Goal: Transaction & Acquisition: Purchase product/service

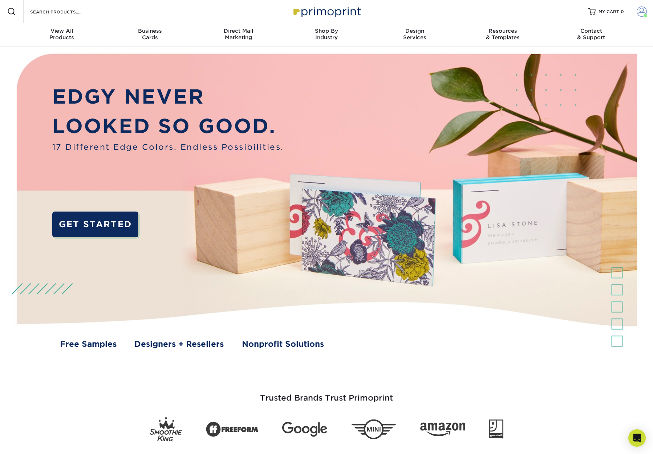
click at [644, 11] on span at bounding box center [642, 12] width 10 height 10
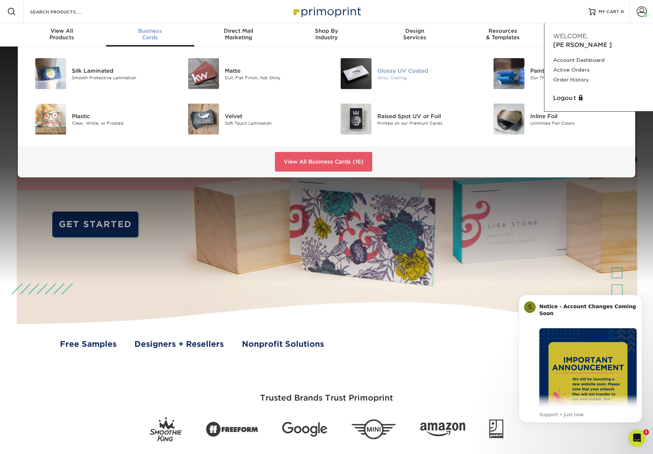
click at [365, 78] on img at bounding box center [356, 73] width 31 height 31
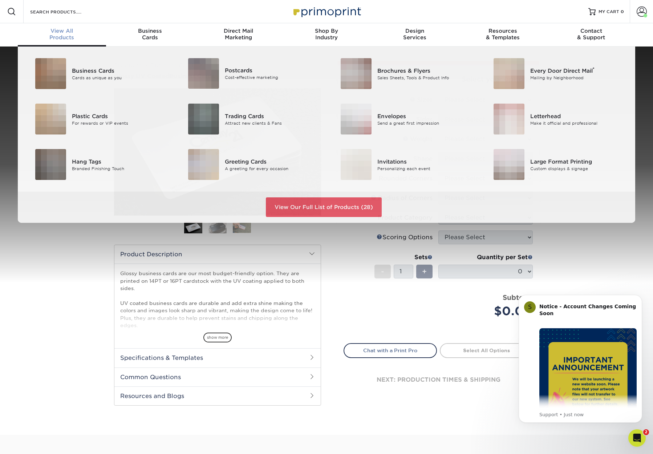
click at [66, 37] on div "View All Products" at bounding box center [62, 34] width 88 height 13
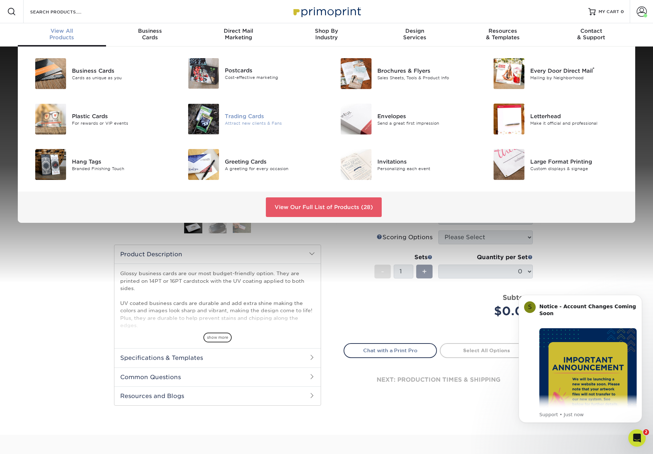
click at [260, 116] on div "Trading Cards" at bounding box center [273, 116] width 96 height 8
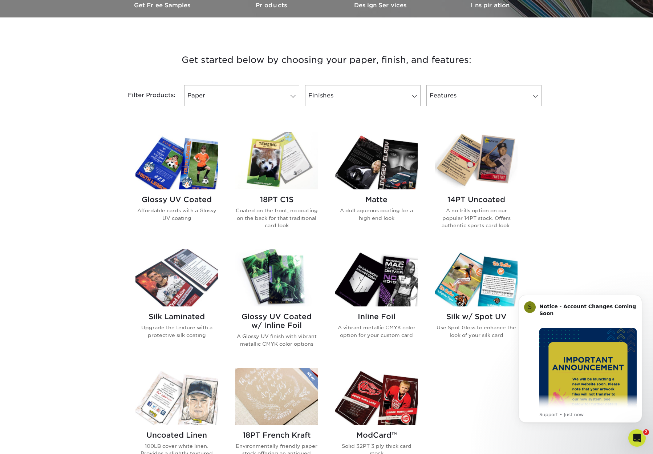
click at [210, 175] on img at bounding box center [176, 160] width 82 height 57
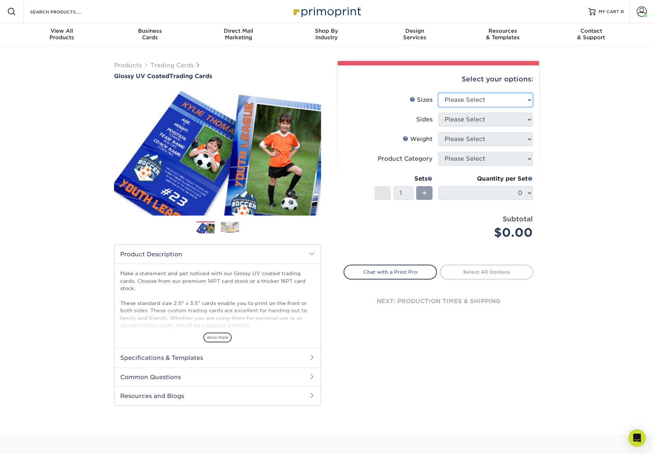
select select "2.50x3.50"
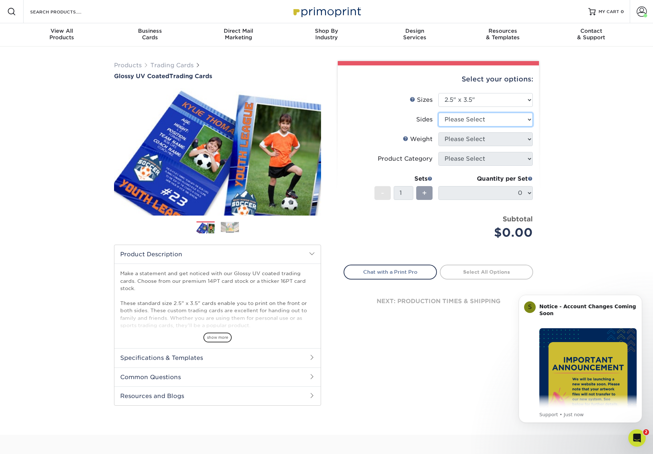
select select "13abbda7-1d64-4f25-8bb2-c179b224825d"
select select "16PT"
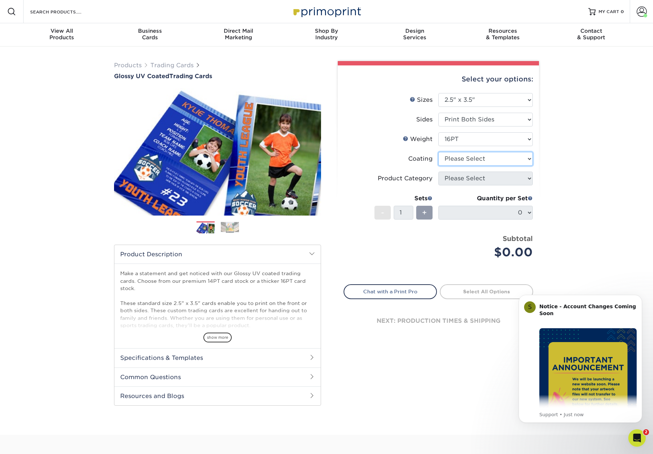
select select "ae367451-b2b8-45df-a344-0f05b6a12993"
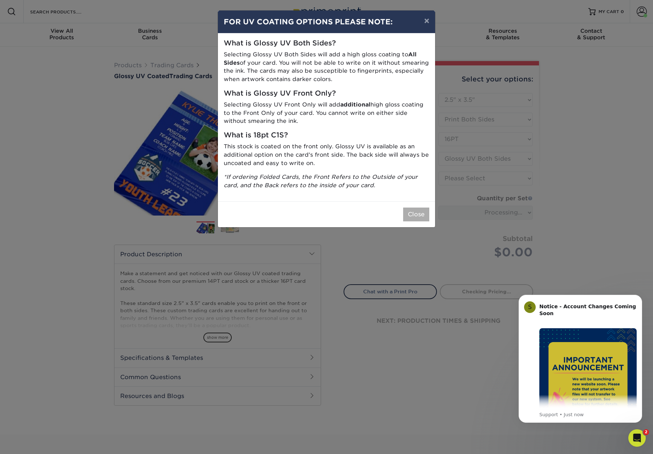
click at [420, 210] on button "Close" at bounding box center [416, 214] width 26 height 14
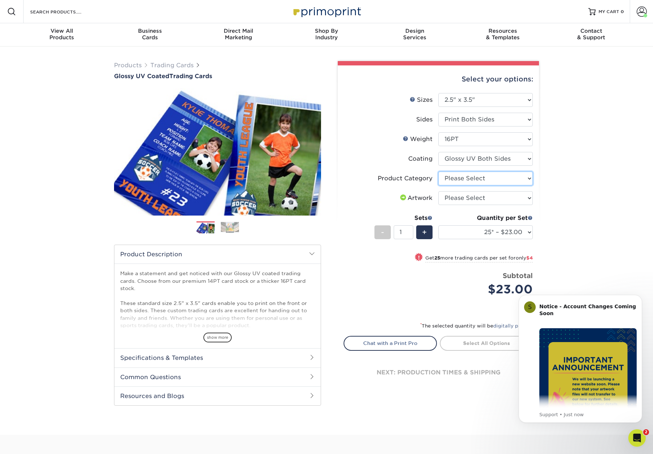
select select "c2f9bce9-36c2-409d-b101-c29d9d031e18"
select select "upload"
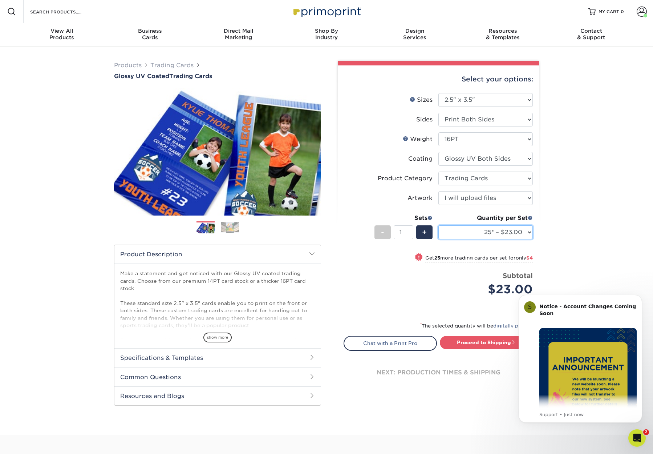
select select "100* – $37.00"
click at [486, 344] on link "Proceed to Shipping" at bounding box center [486, 342] width 93 height 13
type input "Set 1"
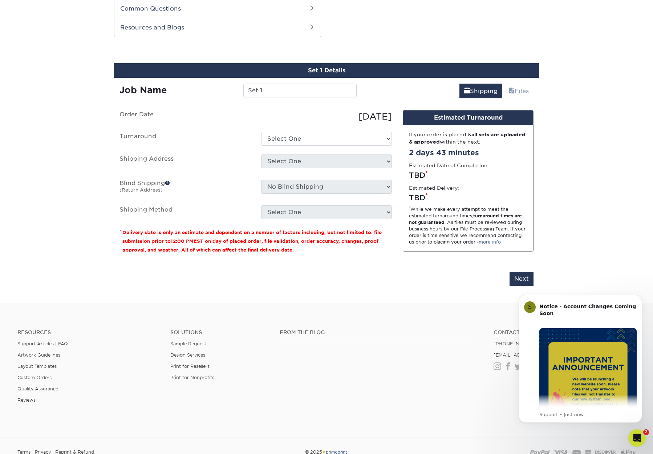
scroll to position [369, 0]
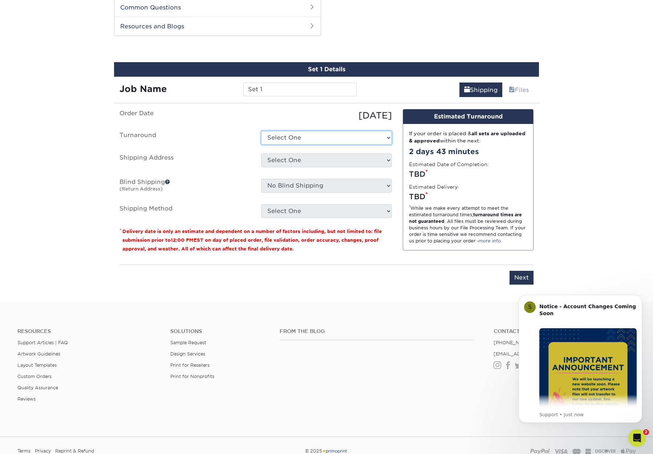
select select "38ceaf25-c2ca-4f11-9941-e62316e7cec5"
select select "215641"
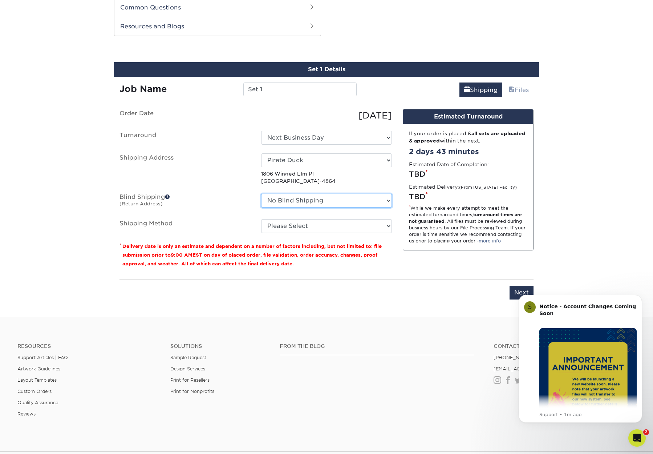
select select "215641"
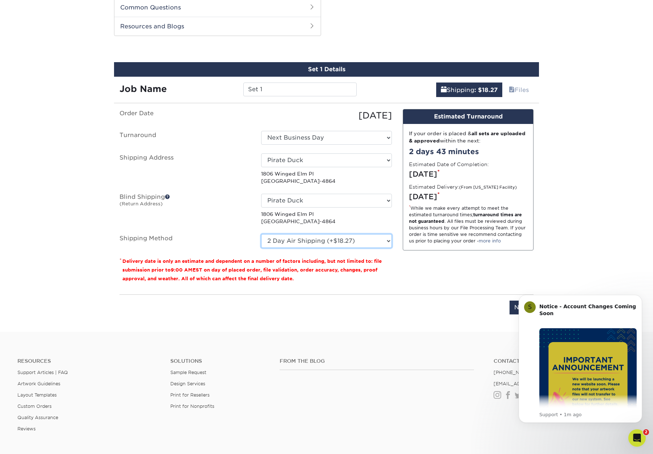
select select "13"
click at [266, 89] on input "Set 1" at bounding box center [299, 89] width 113 height 14
drag, startPoint x: 267, startPoint y: 89, endPoint x: 233, endPoint y: 90, distance: 33.8
click at [234, 89] on div "Job Name Set 1" at bounding box center [238, 89] width 248 height 14
type input "Pirate Duck Card 1"
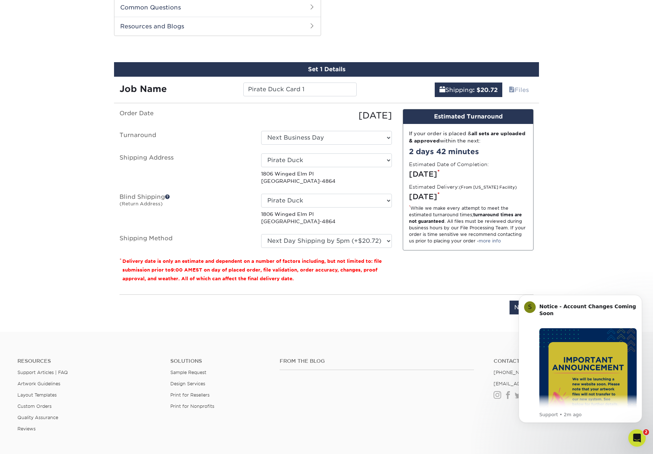
click at [452, 274] on div "Design Estimated Turnaround If your order is placed & all sets are uploaded & a…" at bounding box center [468, 198] width 142 height 179
click at [638, 296] on icon "Dismiss notification" at bounding box center [640, 297] width 4 height 4
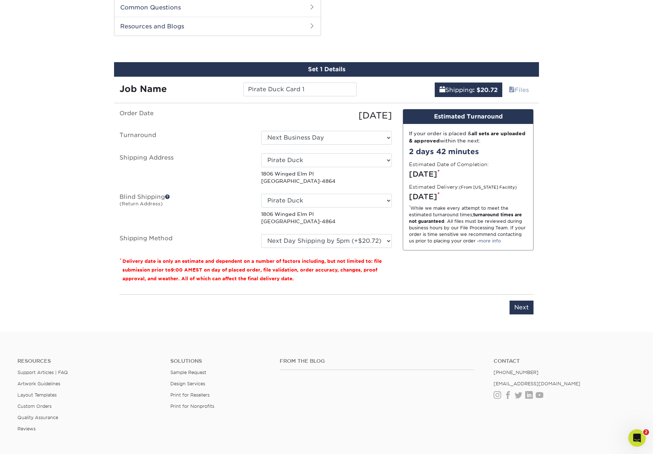
click at [523, 310] on input "Next" at bounding box center [522, 307] width 24 height 14
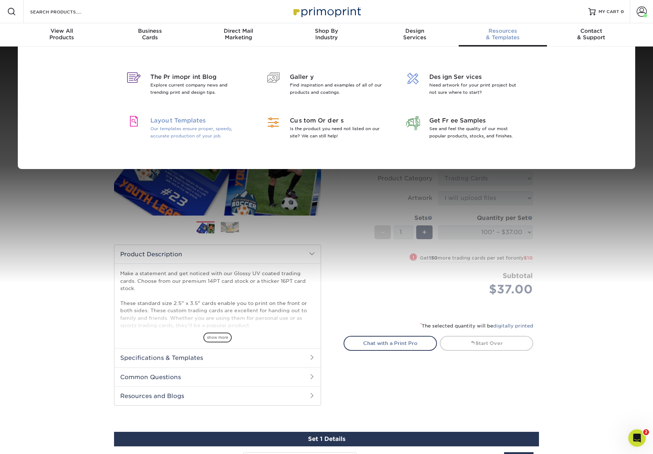
click at [194, 126] on p "Our templates ensure proper, speedy, accurate production of your job." at bounding box center [197, 132] width 94 height 15
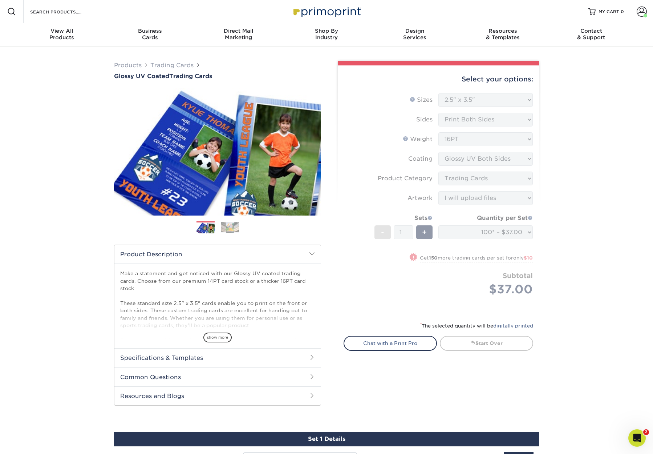
click at [589, 280] on div "Products Trading Cards Glossy UV Coated Trading Cards Previous Next /" at bounding box center [326, 359] width 653 height 627
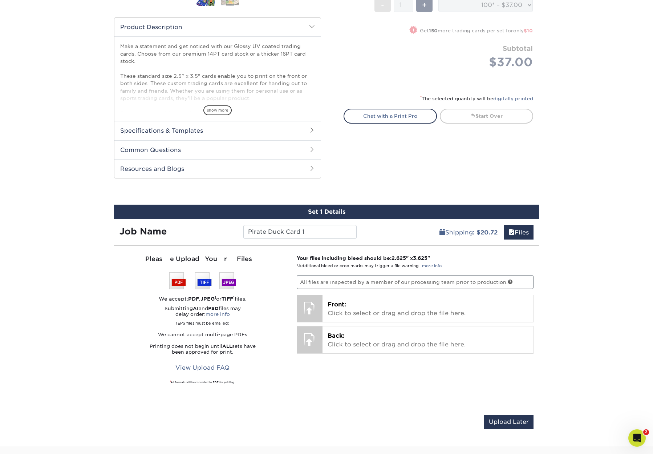
scroll to position [230, 0]
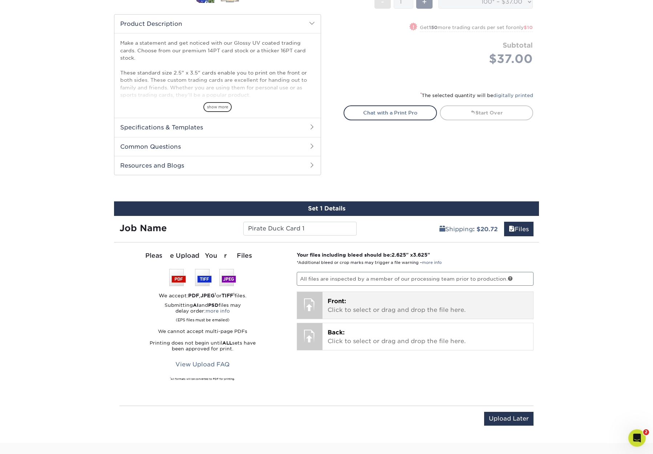
click at [383, 305] on p "Front: Click to select or drag and drop the file here." at bounding box center [428, 305] width 201 height 17
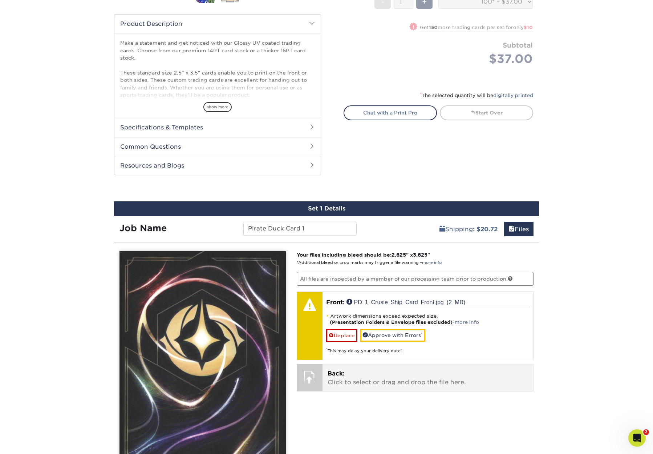
click at [345, 335] on link "Replace" at bounding box center [341, 335] width 31 height 13
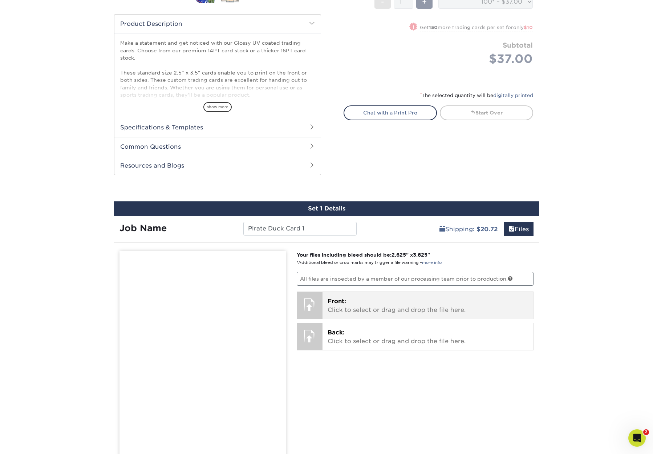
click at [371, 307] on p "Front: Click to select or drag and drop the file here." at bounding box center [428, 305] width 201 height 17
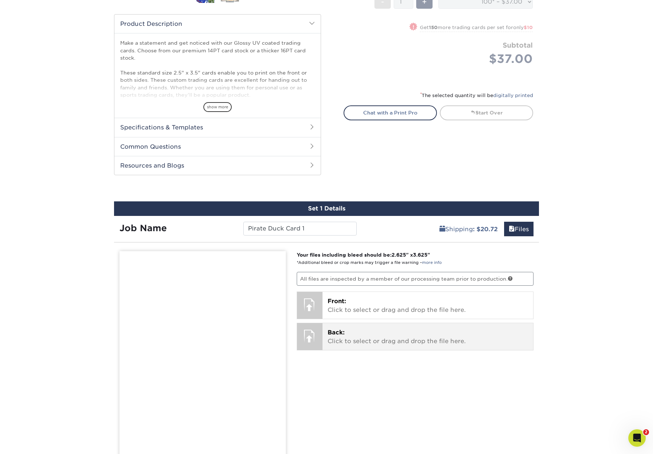
click at [426, 343] on p "Back: Click to select or drag and drop the file here." at bounding box center [428, 336] width 201 height 17
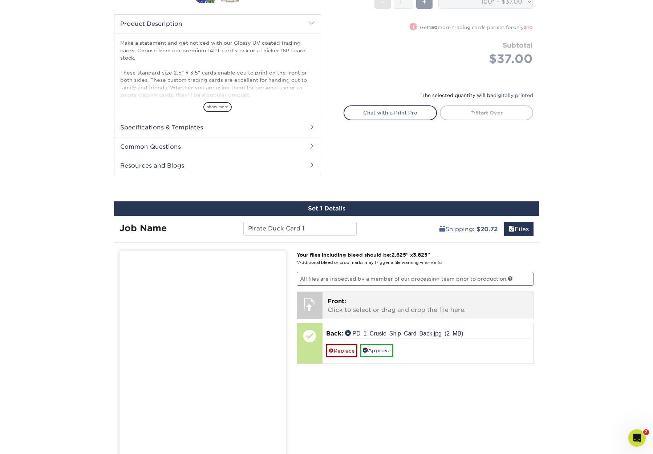
click at [381, 308] on p "Front: Click to select or drag and drop the file here." at bounding box center [428, 305] width 201 height 17
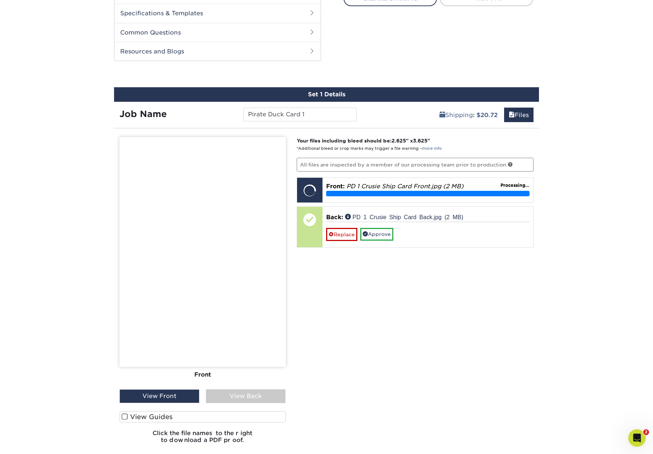
scroll to position [355, 0]
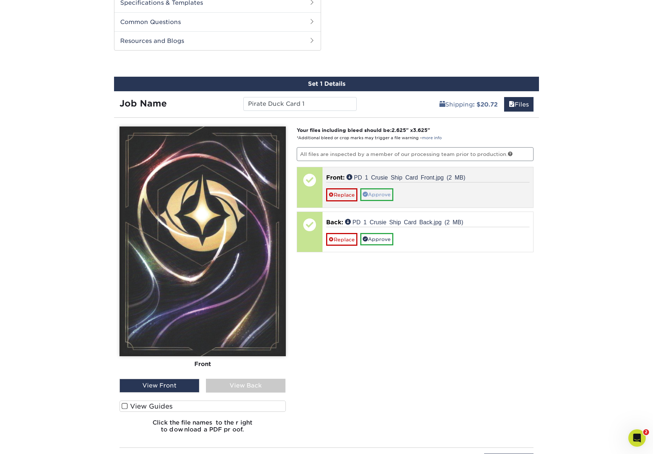
click at [389, 194] on link "Approve" at bounding box center [376, 194] width 33 height 12
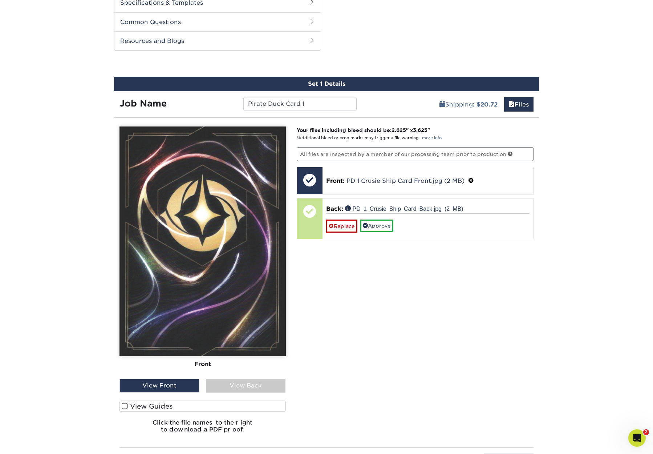
click at [247, 386] on div "View Back" at bounding box center [246, 386] width 80 height 14
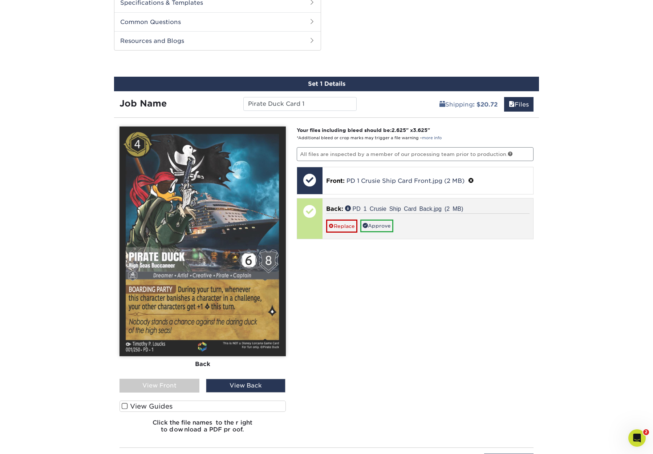
click at [378, 224] on link "Approve" at bounding box center [376, 225] width 33 height 12
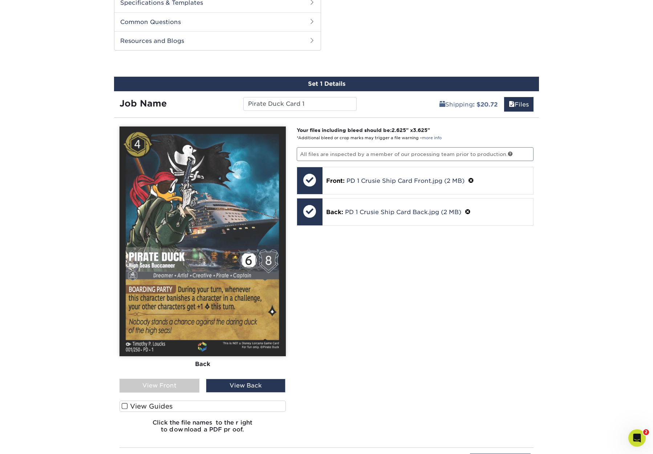
click at [125, 404] on span at bounding box center [125, 405] width 6 height 7
click at [0, 0] on input "View Guides" at bounding box center [0, 0] width 0 height 0
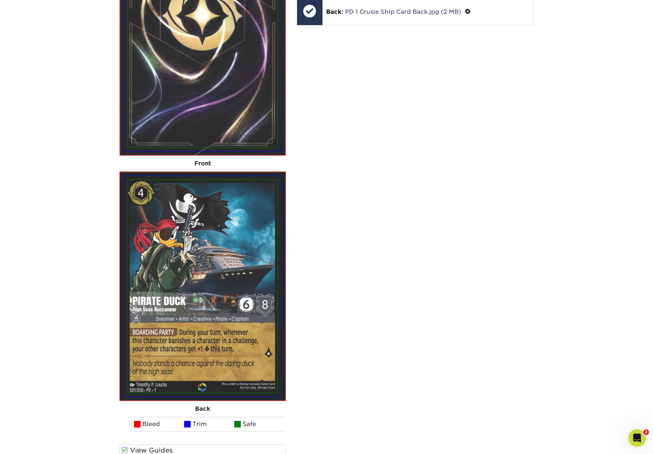
scroll to position [555, 0]
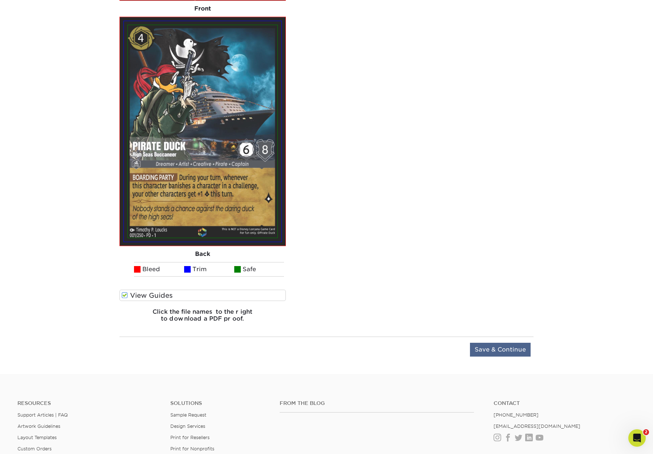
click at [488, 352] on input "Save & Continue" at bounding box center [500, 350] width 61 height 14
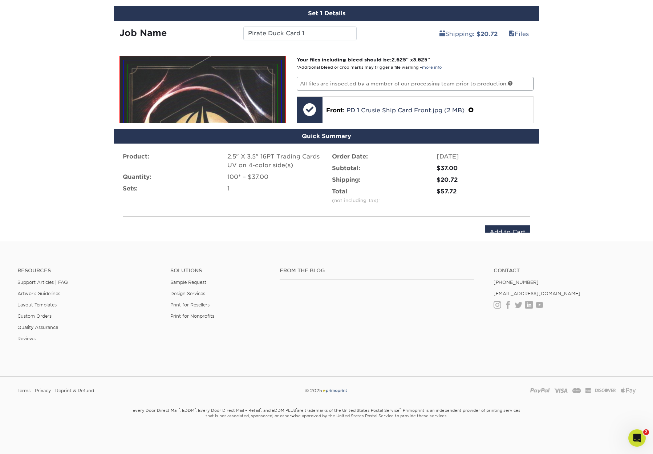
scroll to position [364, 0]
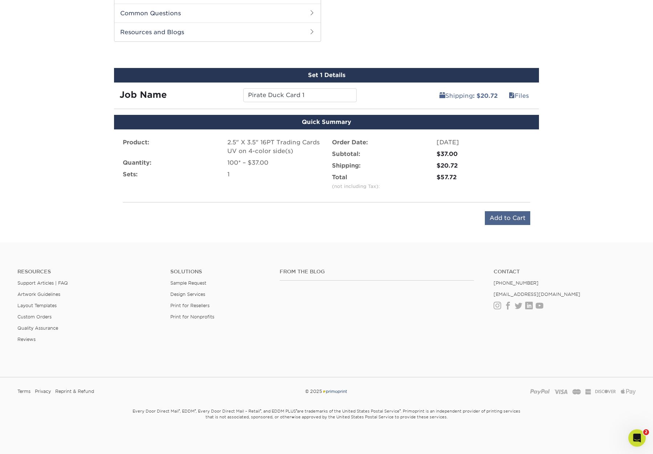
click at [510, 218] on input "Add to Cart" at bounding box center [507, 218] width 45 height 14
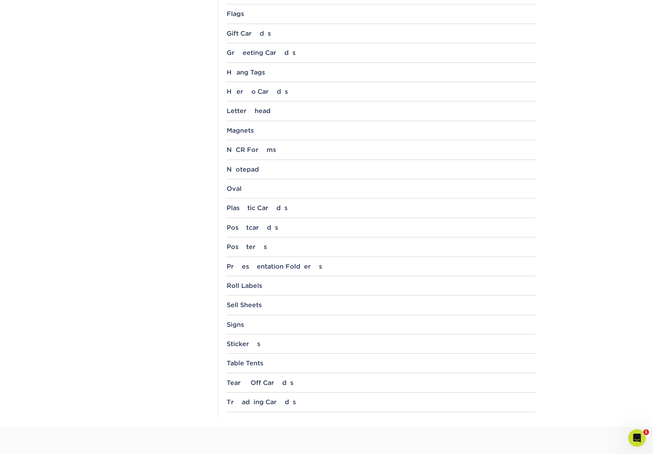
scroll to position [576, 0]
click at [265, 397] on div "Trading Cards" at bounding box center [381, 400] width 309 height 7
click at [248, 417] on link "3.5" x 2.5"" at bounding box center [245, 420] width 27 height 6
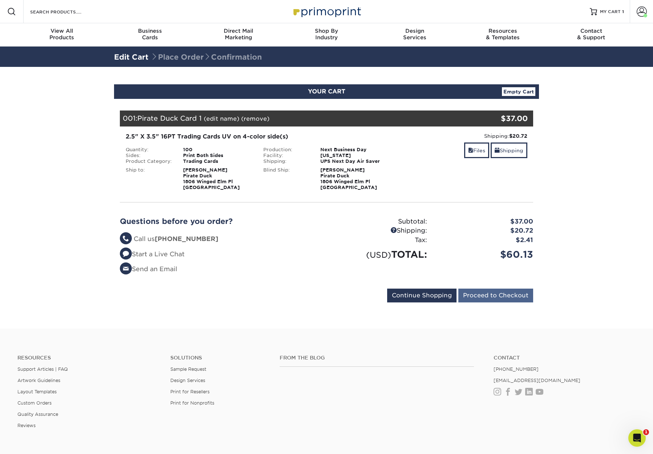
click at [504, 293] on input "Proceed to Checkout" at bounding box center [495, 295] width 75 height 14
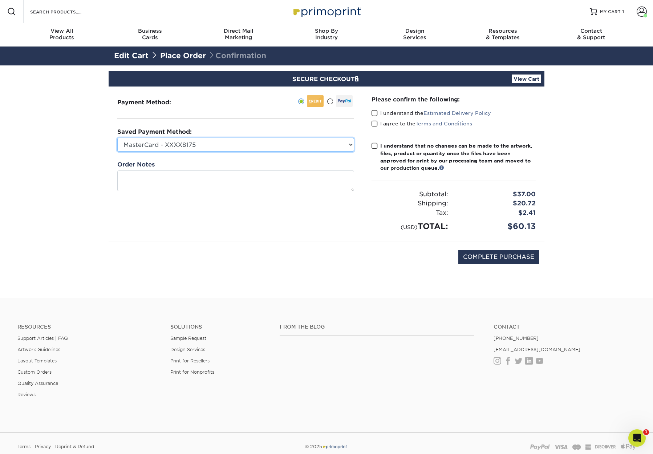
drag, startPoint x: 292, startPoint y: 143, endPoint x: 296, endPoint y: 147, distance: 5.9
click at [292, 143] on select "MasterCard - XXXX8175 MasterCard - XXXX7197 MasterCard - XXXX8175 Visa - XXXX54…" at bounding box center [235, 145] width 237 height 14
select select
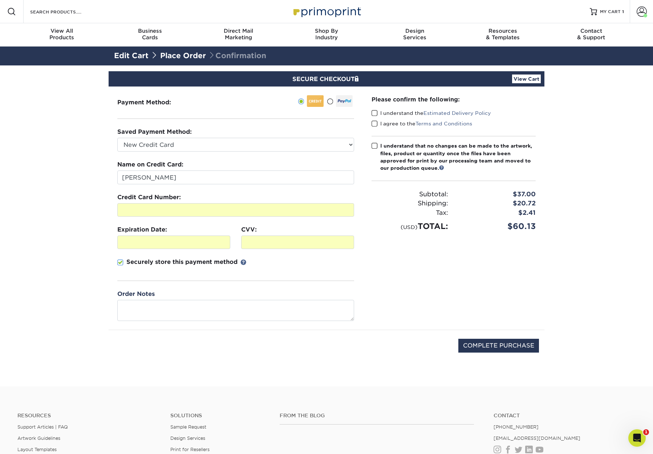
drag, startPoint x: 374, startPoint y: 113, endPoint x: 375, endPoint y: 118, distance: 5.1
click at [374, 113] on span at bounding box center [375, 113] width 6 height 7
click at [0, 0] on input "I understand the Estimated Delivery Policy" at bounding box center [0, 0] width 0 height 0
click at [375, 122] on span at bounding box center [375, 123] width 6 height 7
click at [0, 0] on input "I agree to the Terms and Conditions" at bounding box center [0, 0] width 0 height 0
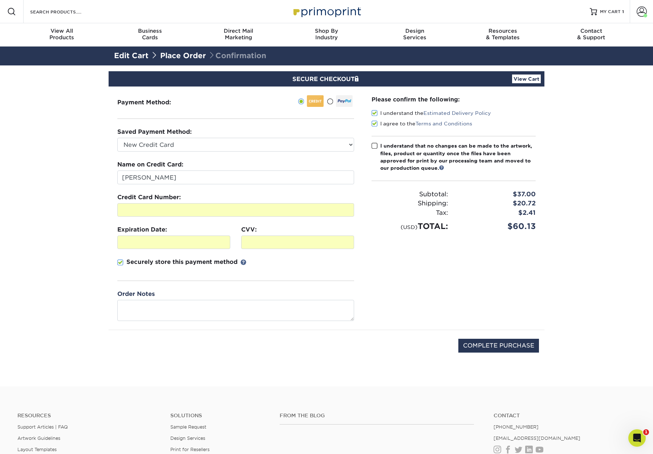
click at [376, 142] on span at bounding box center [375, 145] width 6 height 7
click at [0, 0] on input "I understand that no changes can be made to the artwork, files, product or quan…" at bounding box center [0, 0] width 0 height 0
click at [505, 346] on input "COMPLETE PURCHASE" at bounding box center [498, 346] width 81 height 14
type input "PROCESSING, PLEASE WAIT..."
